Goal: Register for event/course

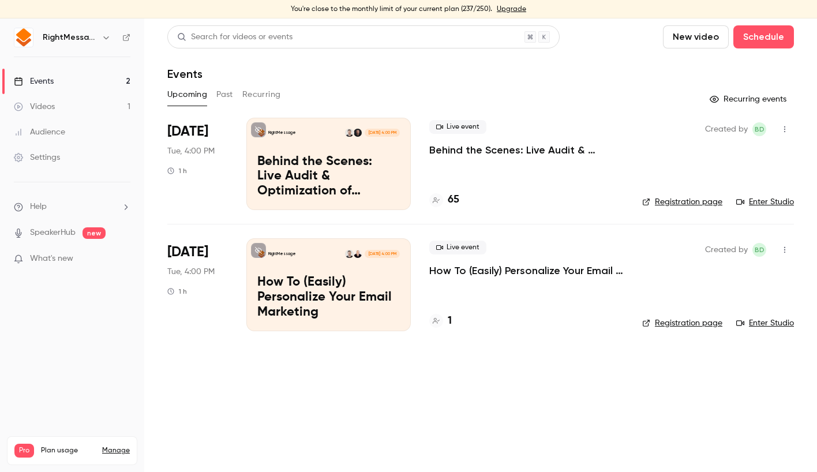
click at [537, 145] on p "Behind the Scenes: Live Audit & Optimization of [PERSON_NAME] Email Personaliza…" at bounding box center [526, 150] width 194 height 14
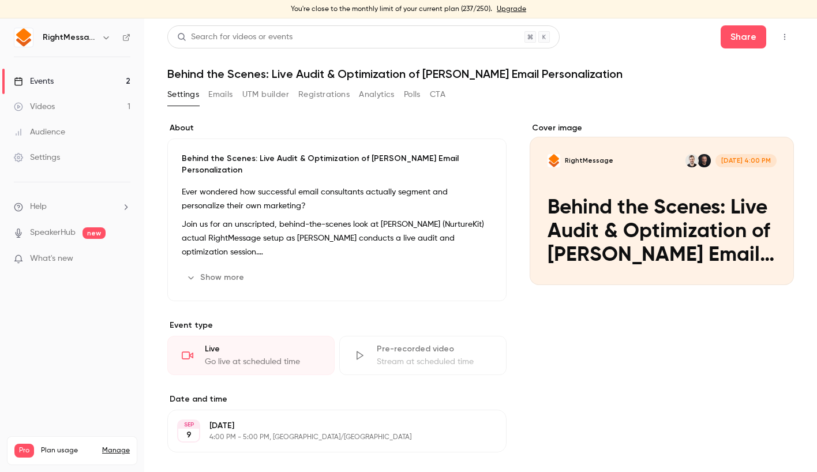
click at [313, 100] on button "Registrations" at bounding box center [323, 94] width 51 height 18
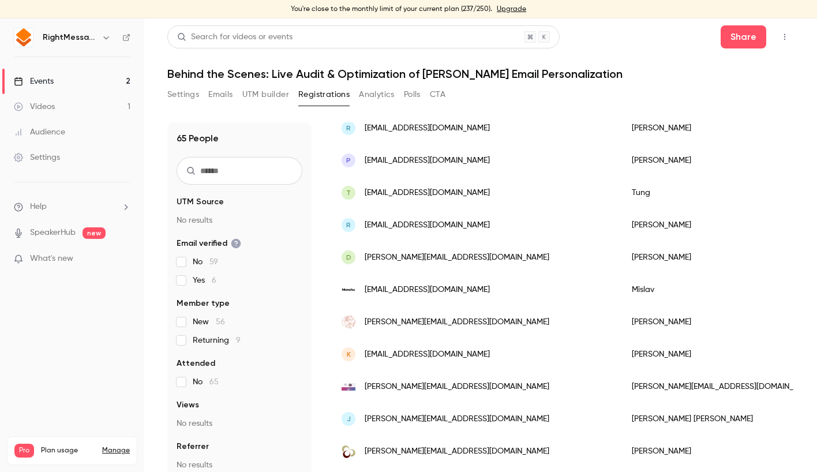
scroll to position [961, 0]
